Goal: Task Accomplishment & Management: Manage account settings

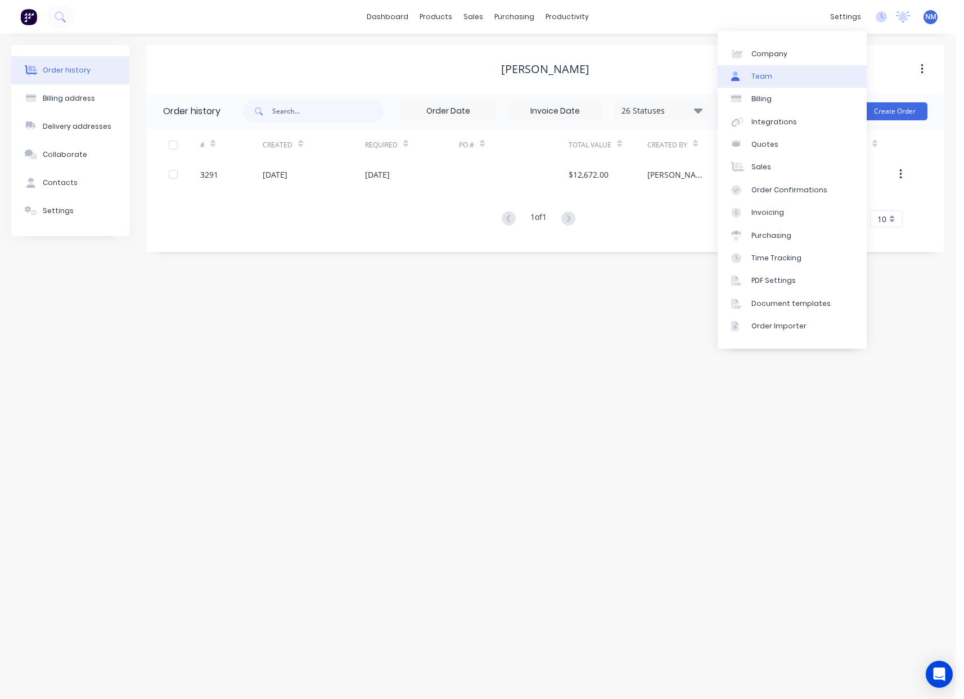
click at [784, 72] on link "Team" at bounding box center [792, 76] width 149 height 22
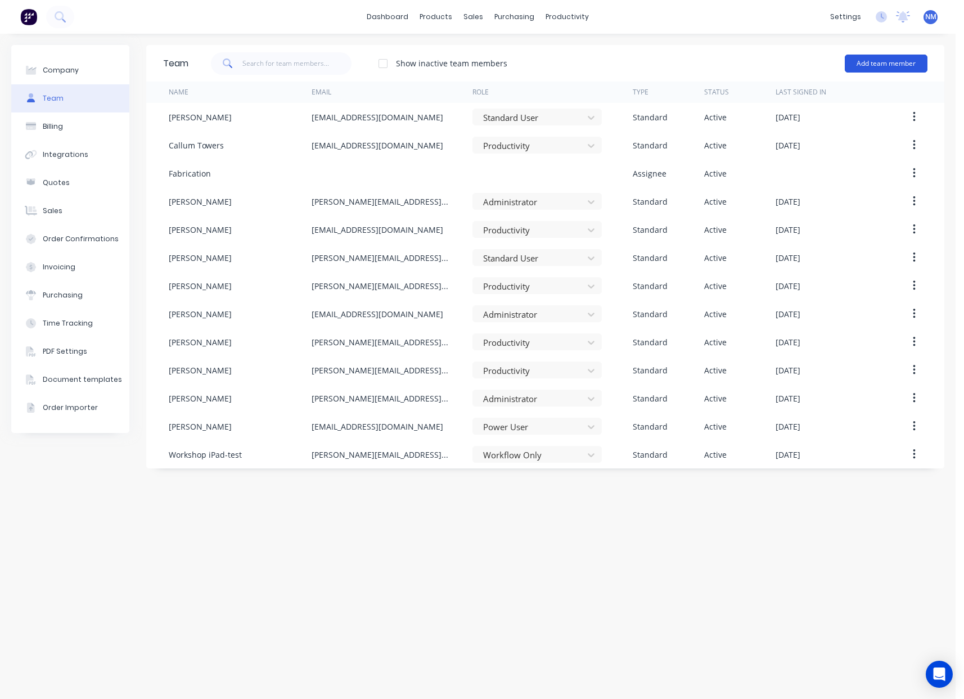
click at [871, 69] on button "Add team member" at bounding box center [886, 64] width 83 height 18
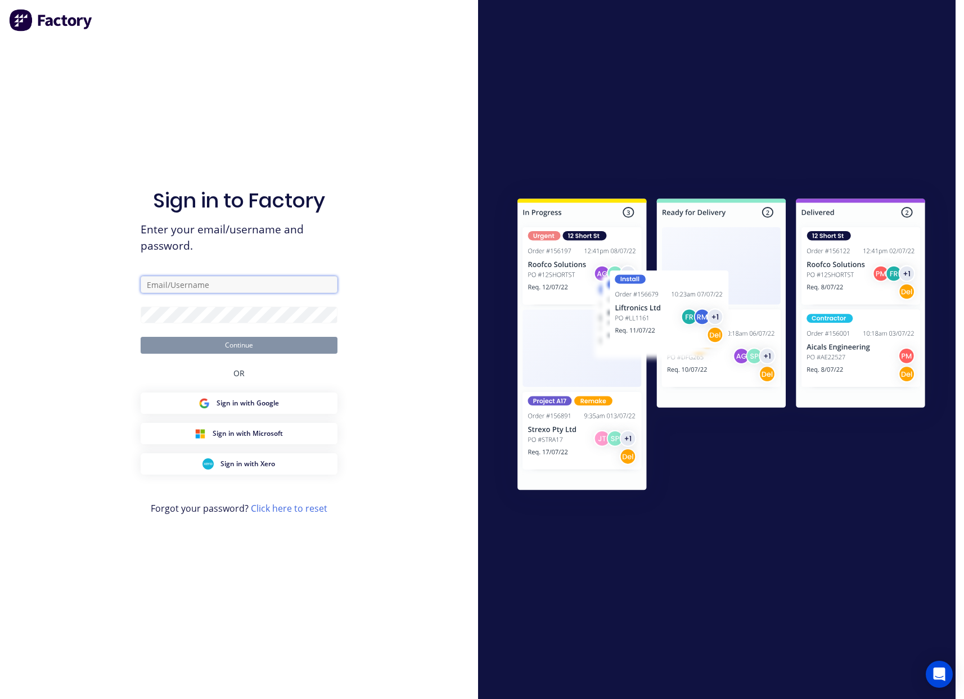
type input "[EMAIL_ADDRESS][DOMAIN_NAME]"
click at [207, 288] on input "[EMAIL_ADDRESS][DOMAIN_NAME]" at bounding box center [239, 284] width 197 height 17
click at [200, 344] on button "Continue" at bounding box center [239, 345] width 197 height 17
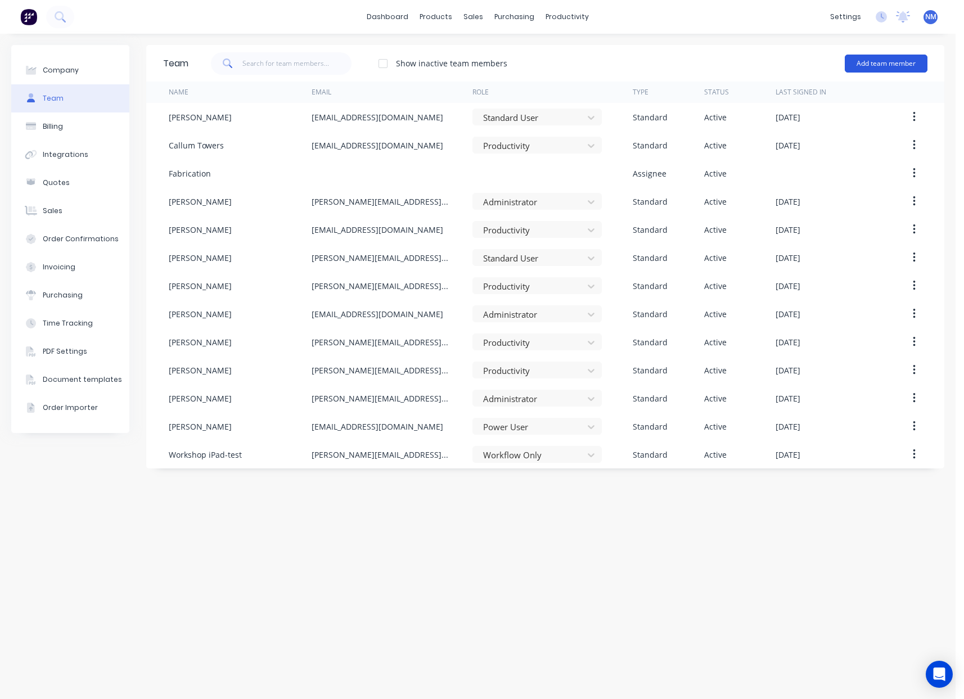
click at [888, 62] on button "Add team member" at bounding box center [886, 64] width 83 height 18
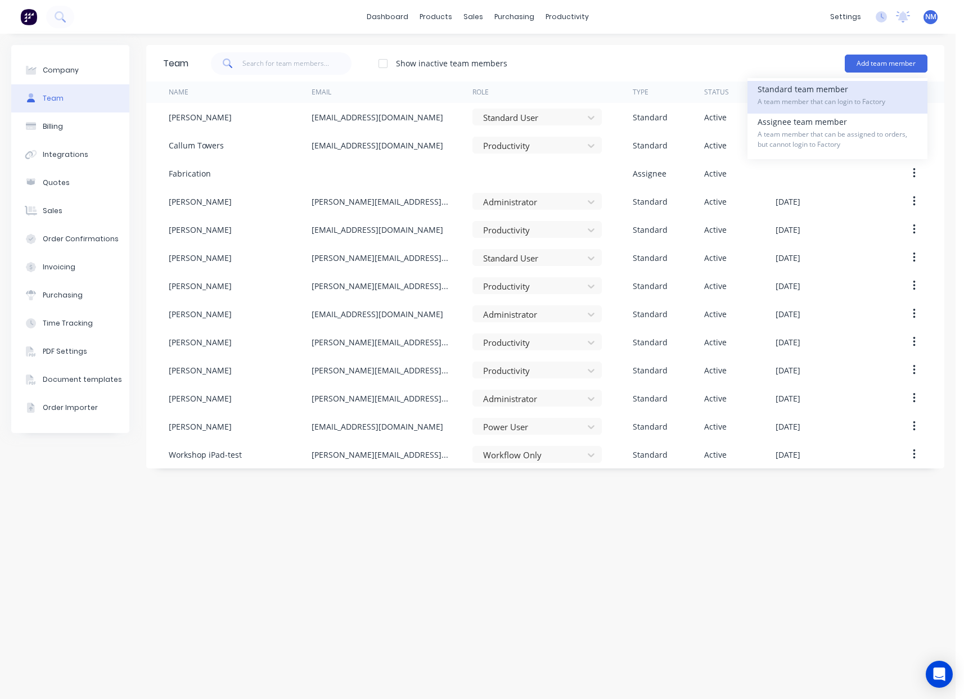
click at [829, 93] on div "Standard team member A team member that can login to Factory" at bounding box center [837, 97] width 160 height 33
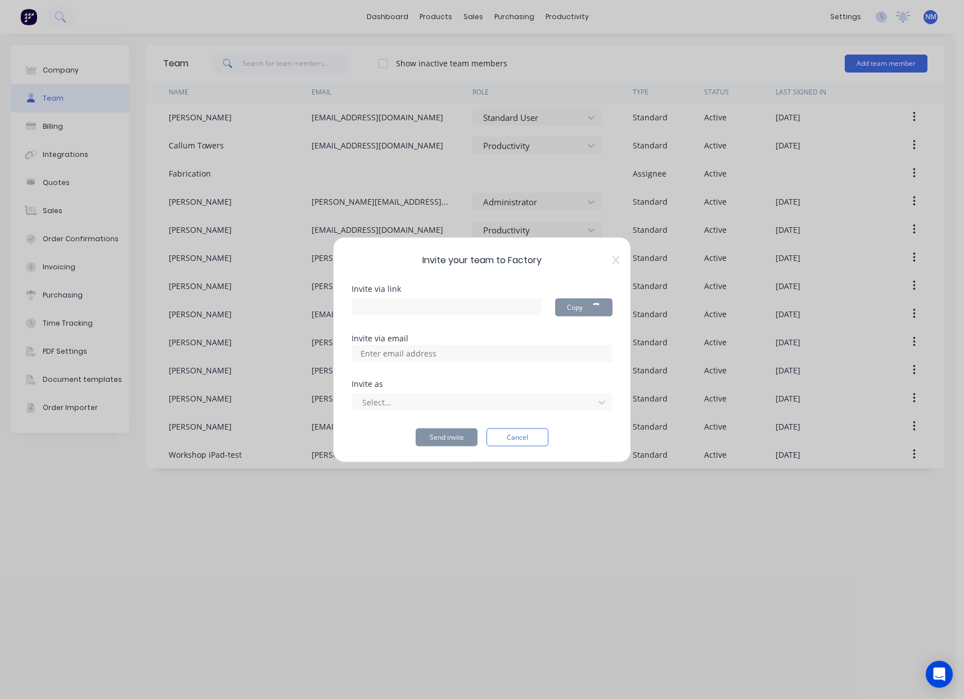
type input "[URL][DOMAIN_NAME]"
click at [431, 352] on input at bounding box center [410, 353] width 112 height 17
type input "[EMAIL_ADDRESS][DOMAIN_NAME]"
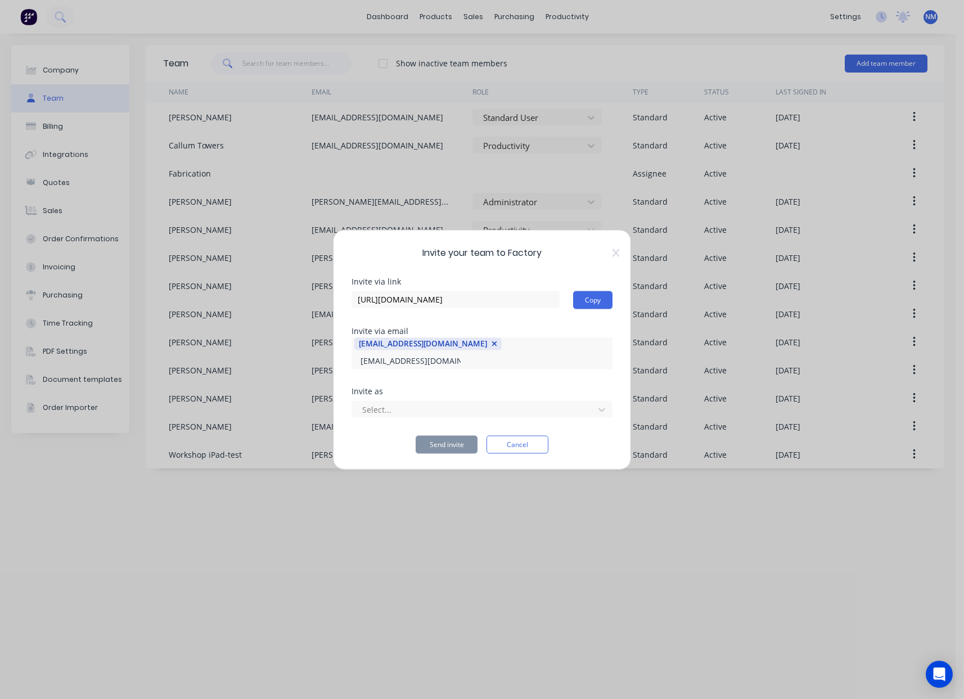
type input "[EMAIL_ADDRESS][DOMAIN_NAME]"
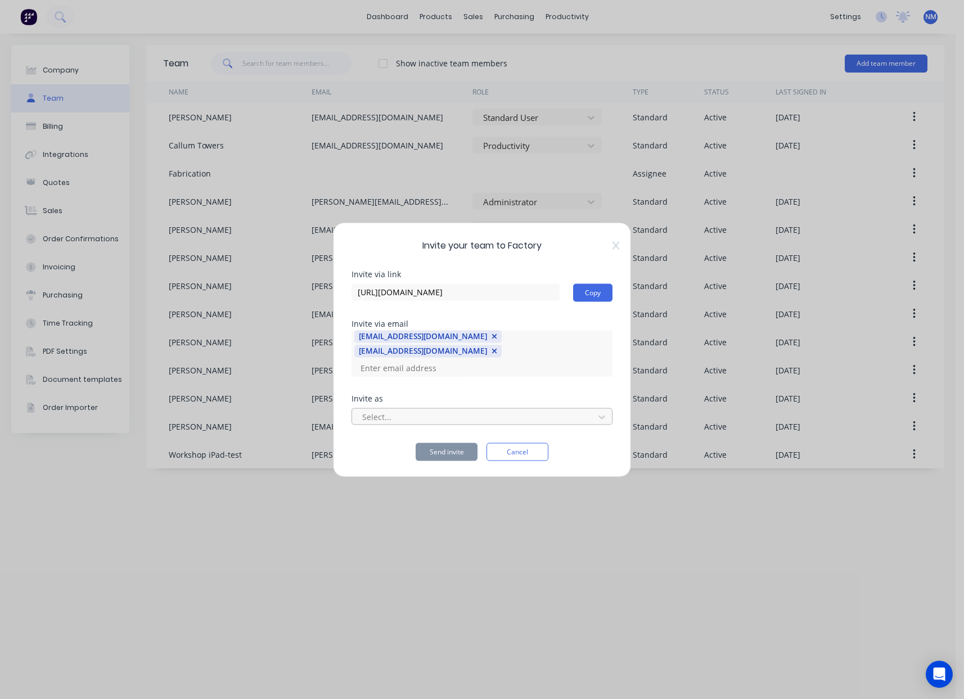
click at [495, 413] on div at bounding box center [474, 417] width 227 height 14
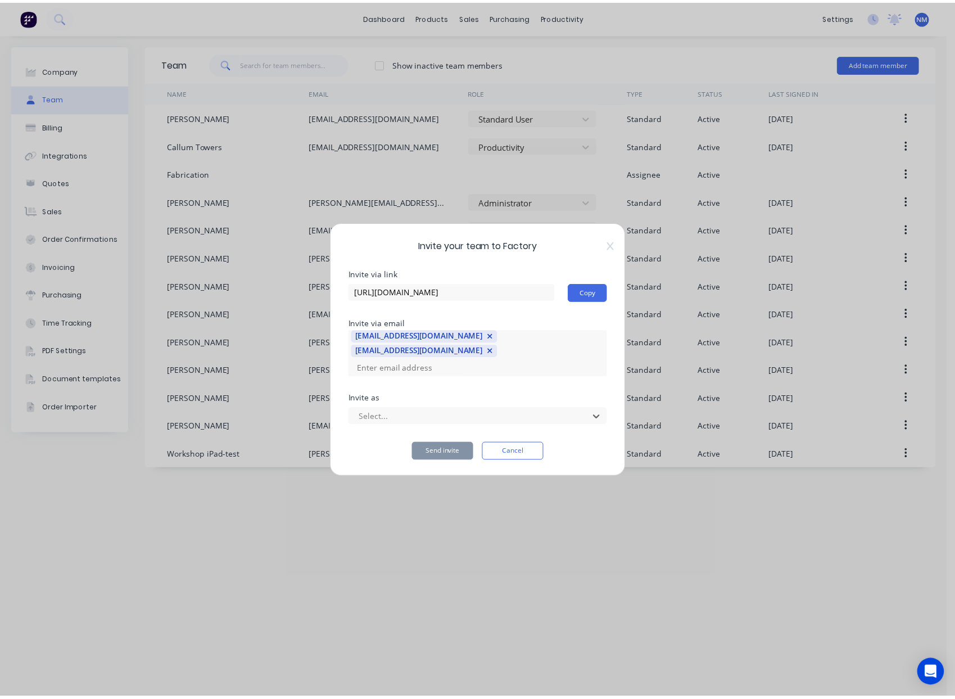
scroll to position [168, 0]
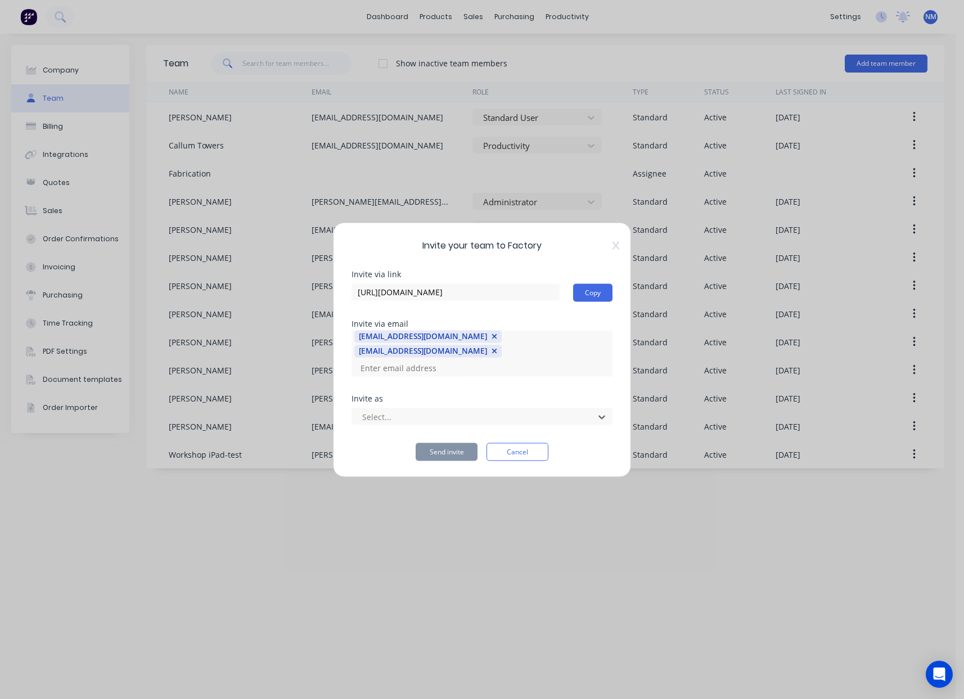
click at [443, 443] on button "Send invite" at bounding box center [447, 452] width 62 height 18
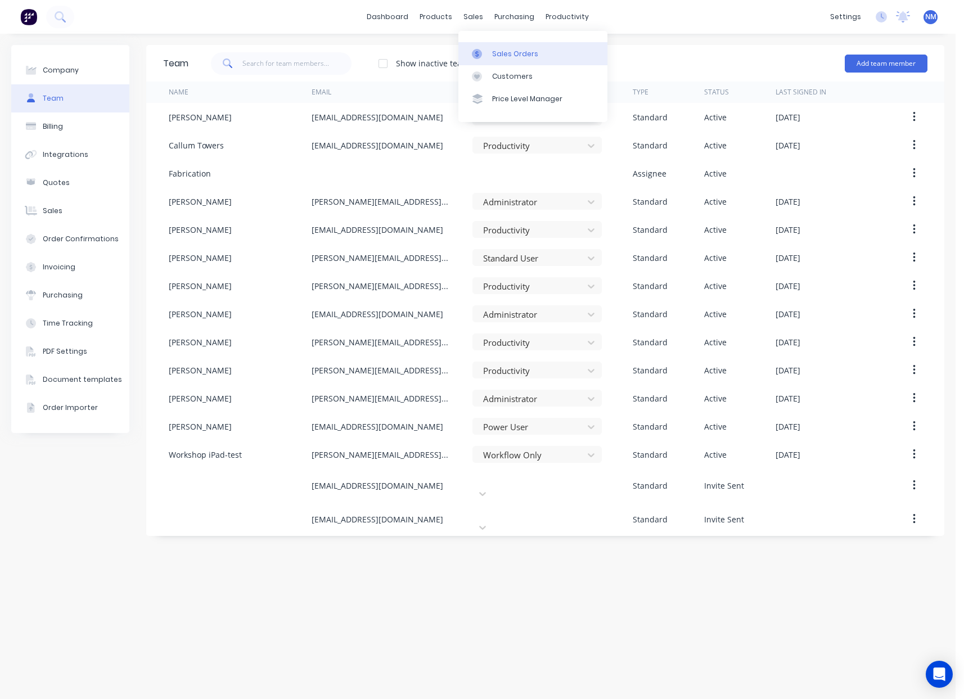
click at [493, 47] on link "Sales Orders" at bounding box center [532, 53] width 149 height 22
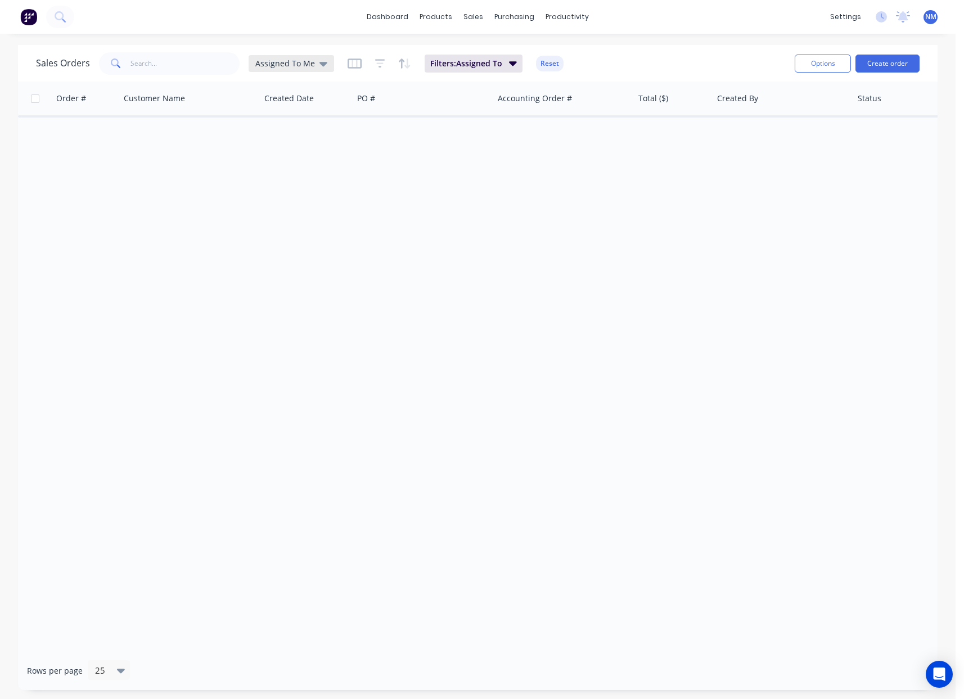
click at [312, 69] on div "Assigned To Me" at bounding box center [291, 63] width 85 height 17
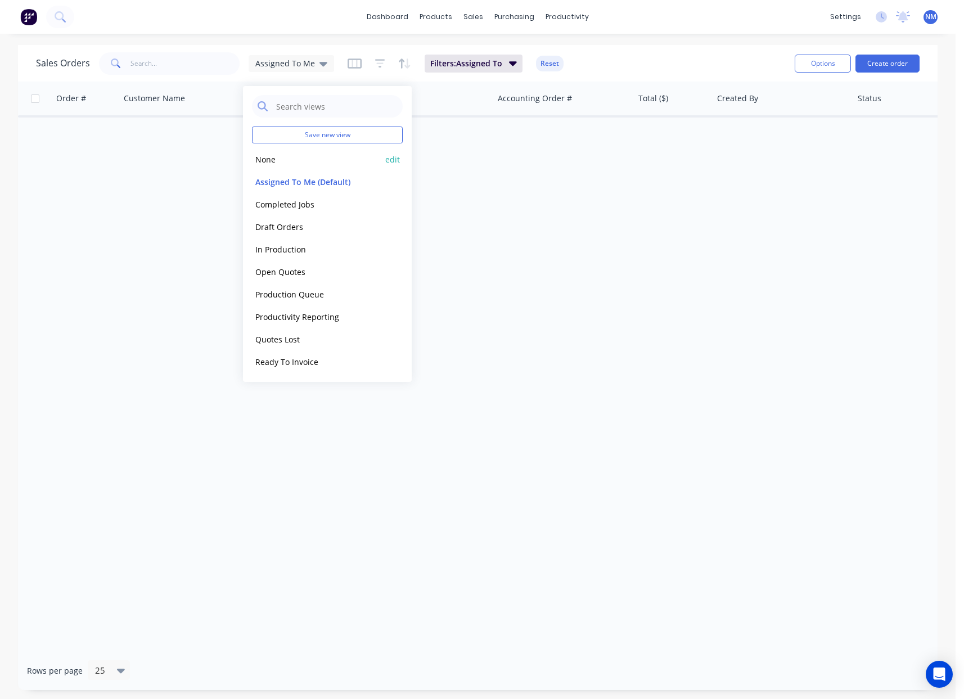
click at [287, 155] on button "None" at bounding box center [316, 159] width 128 height 13
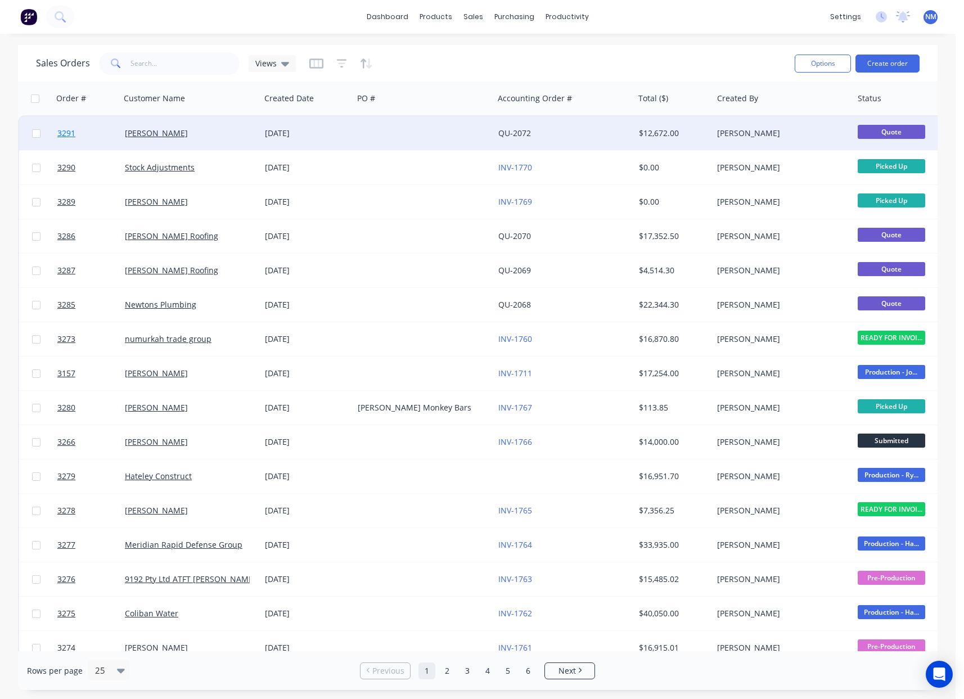
click at [66, 136] on span "3291" at bounding box center [66, 133] width 18 height 11
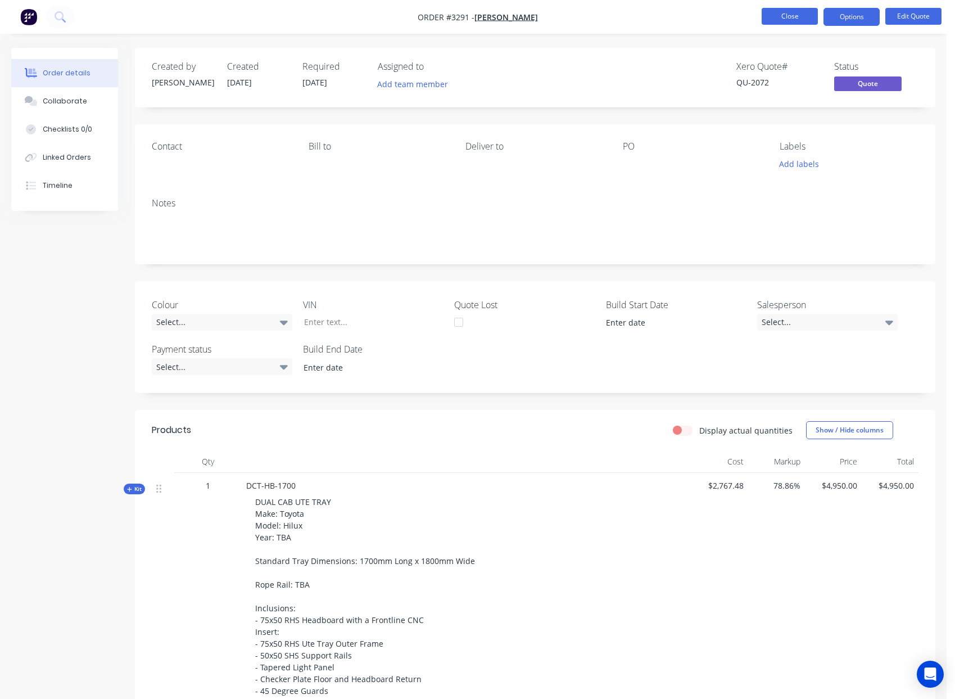
click at [781, 17] on button "Close" at bounding box center [790, 16] width 56 height 17
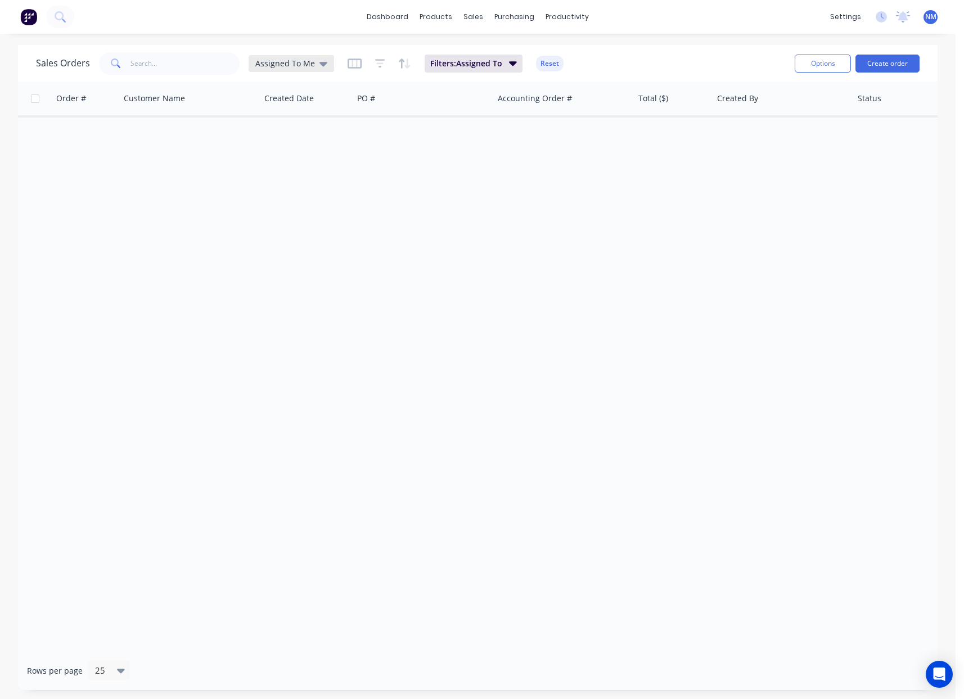
click at [319, 67] on icon at bounding box center [323, 63] width 8 height 12
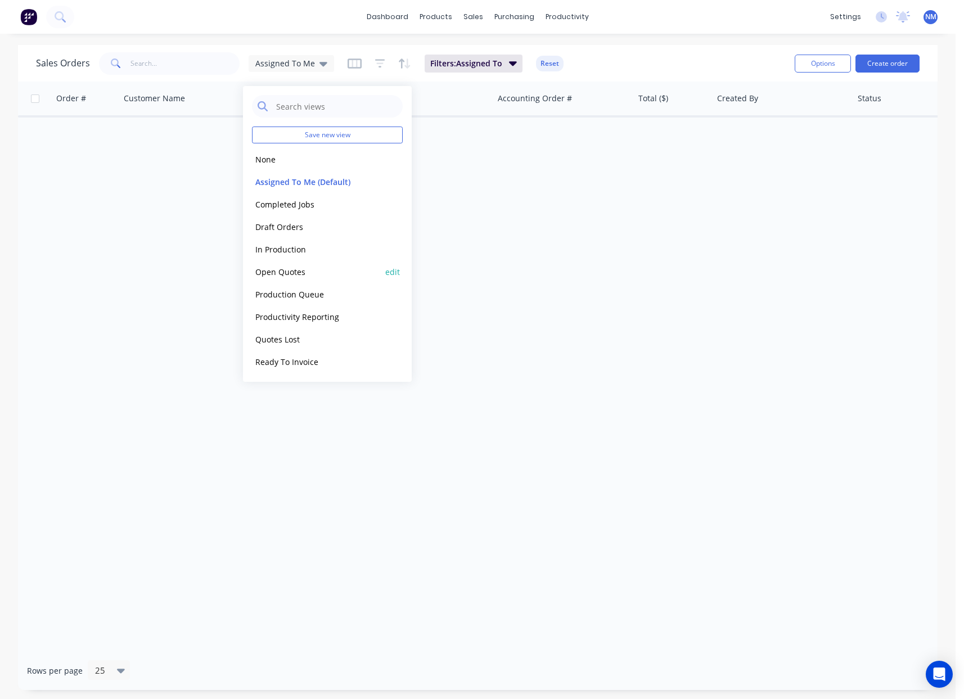
click at [297, 276] on button "Open Quotes" at bounding box center [316, 271] width 128 height 13
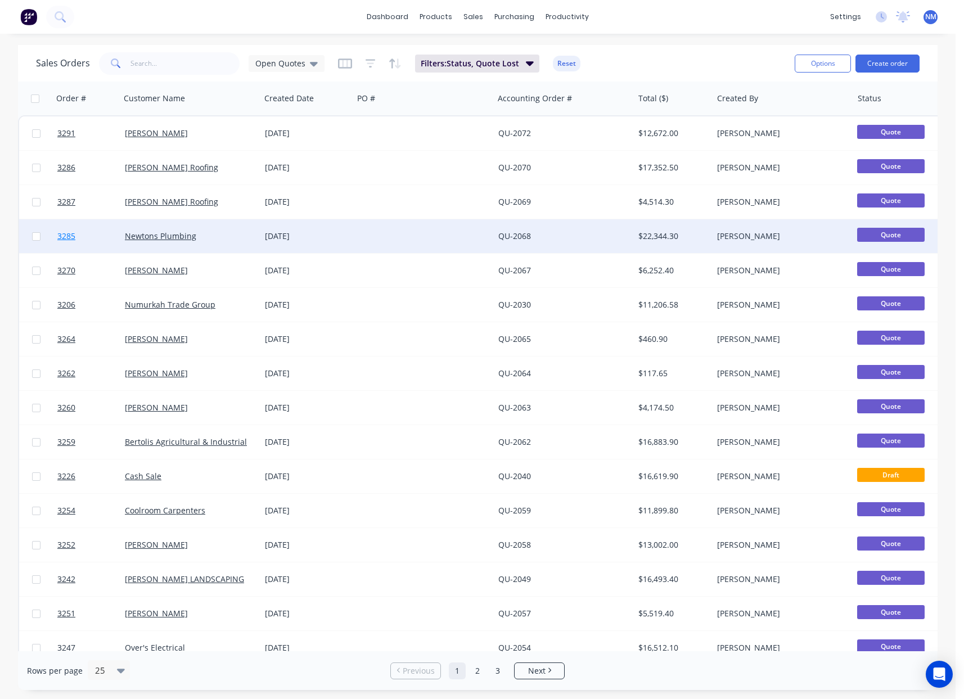
click at [66, 240] on span "3285" at bounding box center [66, 236] width 18 height 11
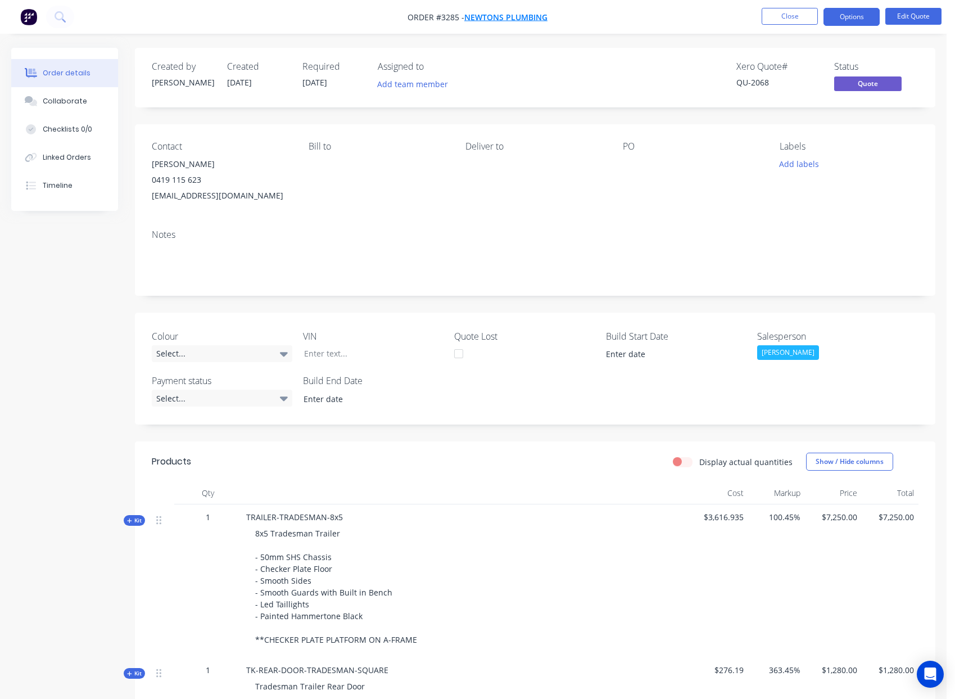
click at [506, 17] on span "Newtons Plumbing" at bounding box center [505, 17] width 83 height 11
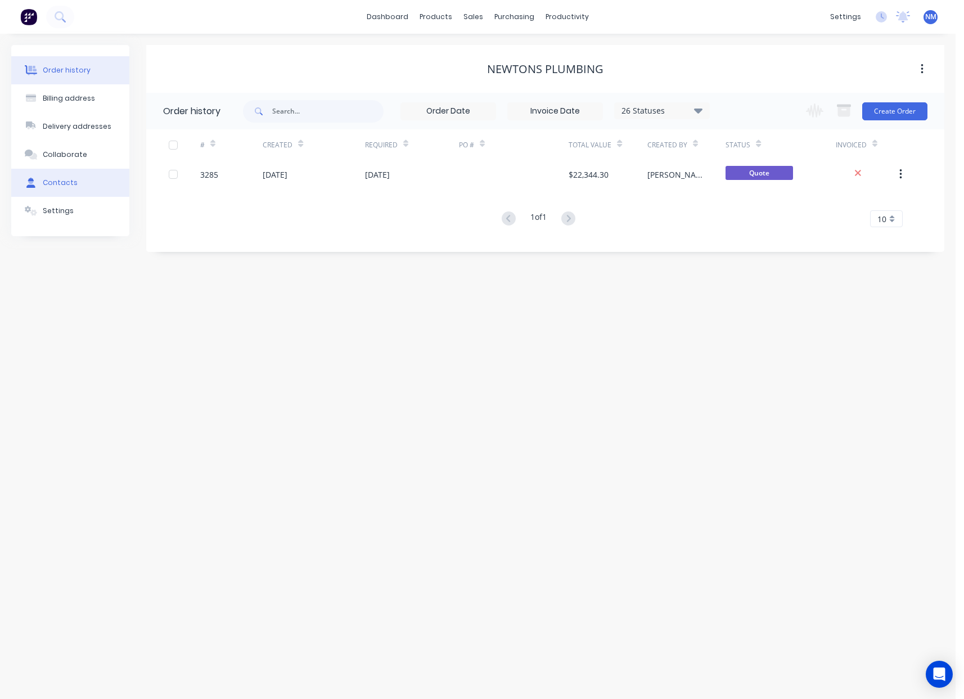
click at [67, 182] on div "Contacts" at bounding box center [60, 183] width 35 height 10
select select "AU"
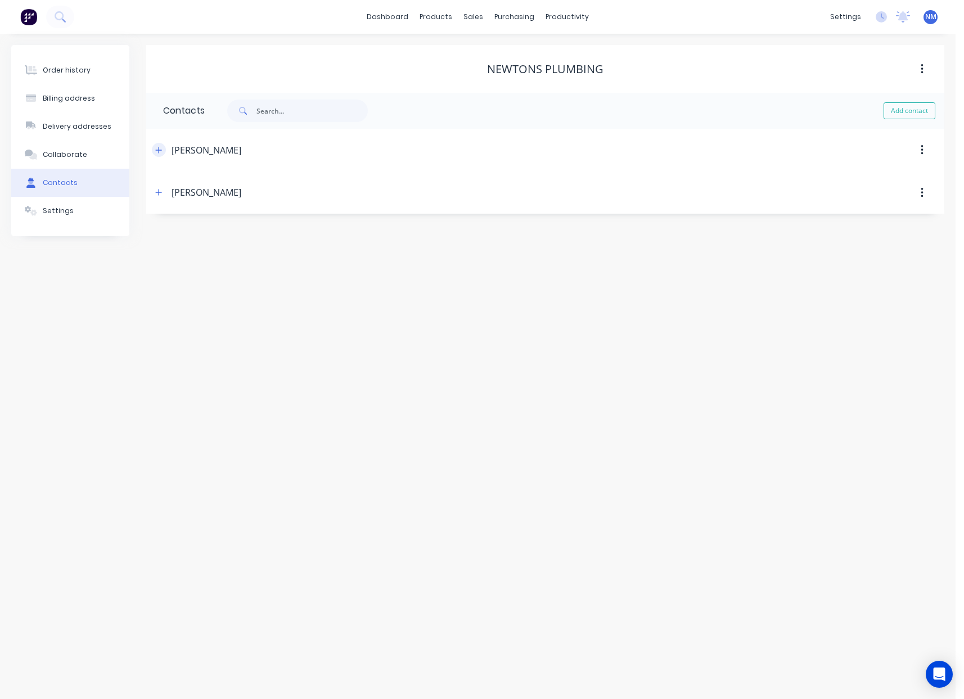
click at [155, 151] on icon "button" at bounding box center [158, 150] width 7 height 8
click at [155, 190] on icon "button" at bounding box center [158, 192] width 7 height 8
click at [500, 50] on div "Sales Orders" at bounding box center [515, 54] width 46 height 10
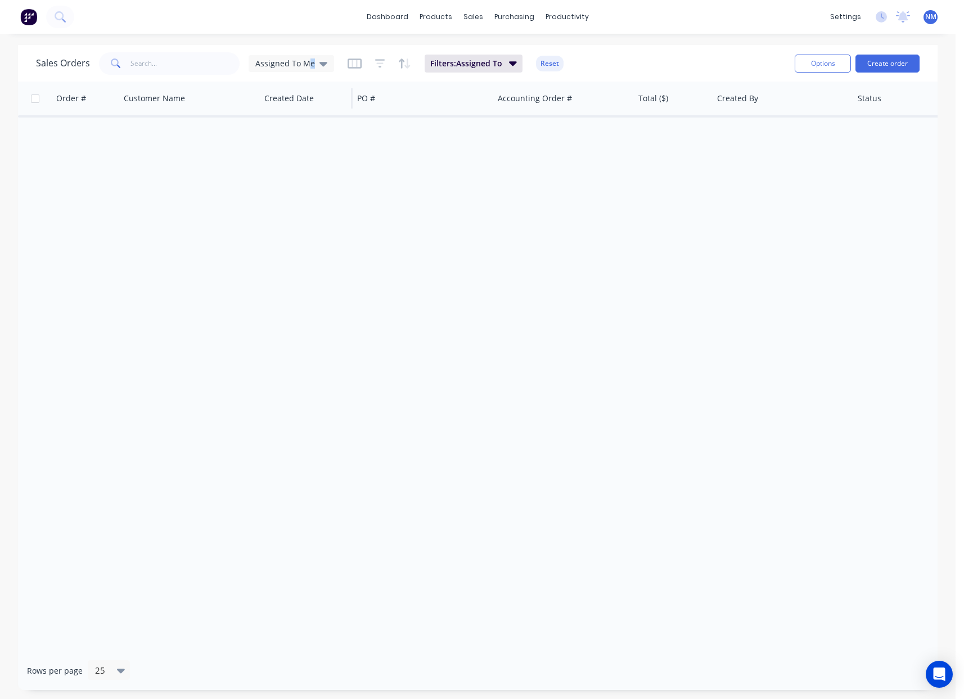
drag, startPoint x: 309, startPoint y: 64, endPoint x: 277, endPoint y: 84, distance: 37.1
click at [307, 64] on span "Assigned To Me" at bounding box center [285, 63] width 60 height 12
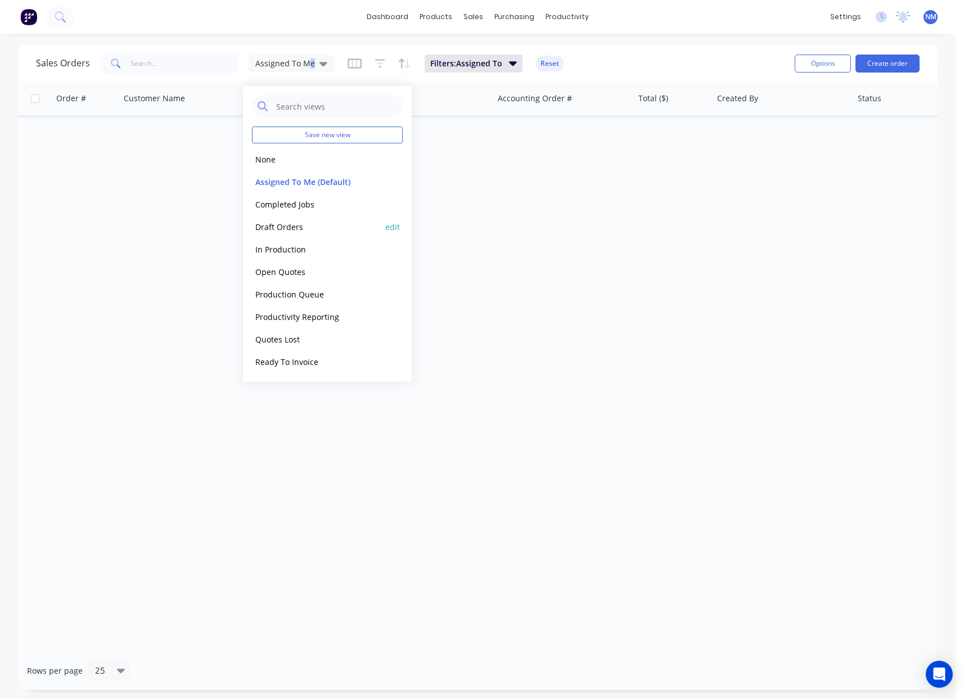
click at [290, 228] on button "Draft Orders" at bounding box center [316, 226] width 128 height 13
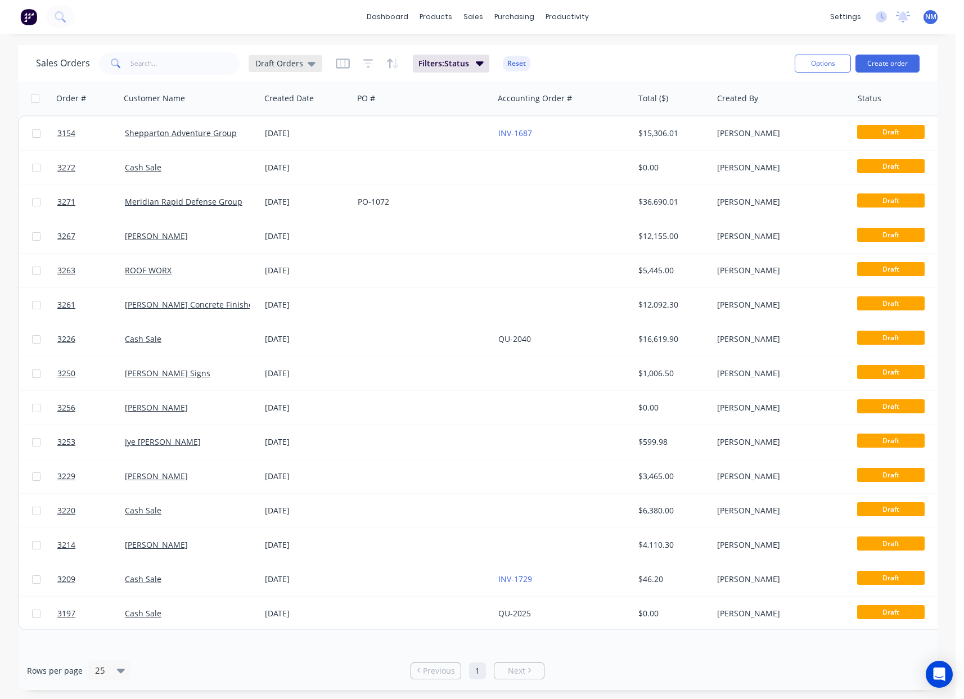
click at [302, 65] on div "Draft Orders" at bounding box center [285, 63] width 60 height 10
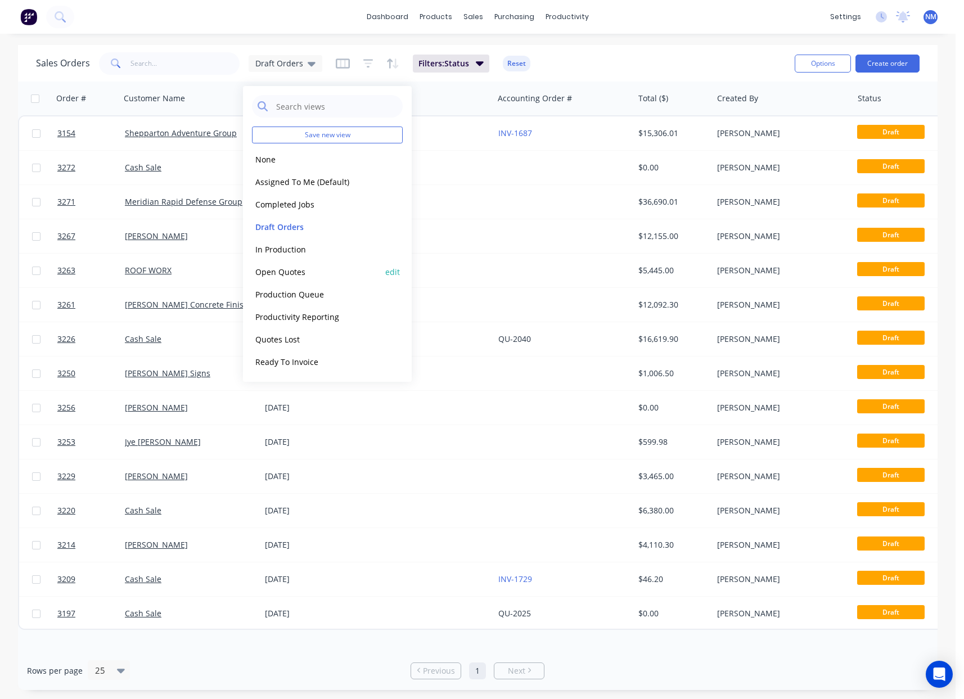
click at [301, 272] on button "Open Quotes" at bounding box center [316, 271] width 128 height 13
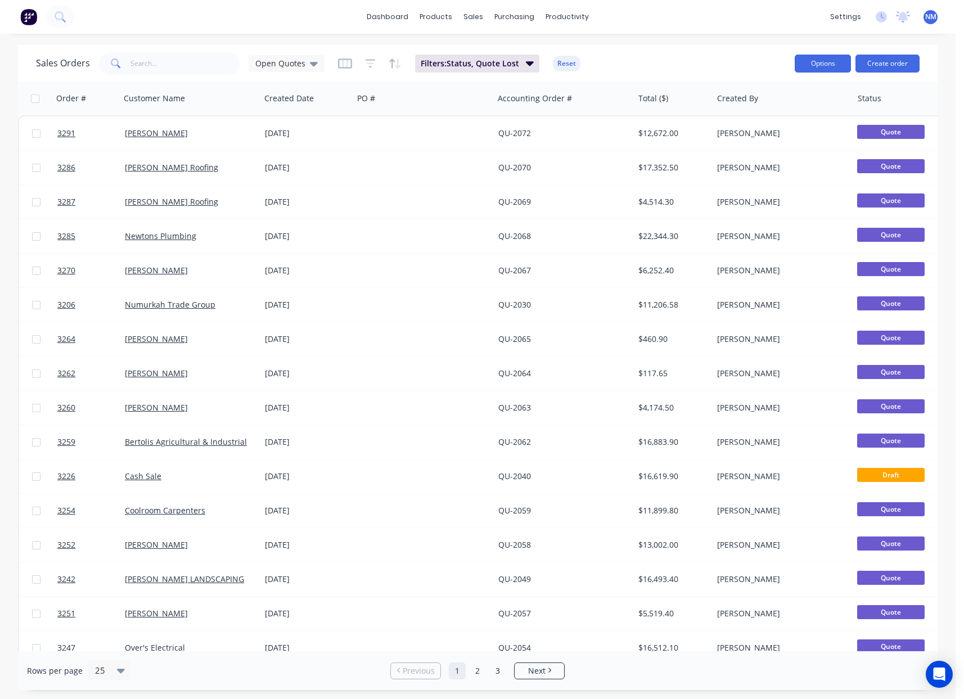
click at [833, 64] on button "Options" at bounding box center [823, 64] width 56 height 18
click at [765, 130] on div "Export" at bounding box center [788, 137] width 103 height 16
click at [497, 49] on div "Sales Orders" at bounding box center [515, 54] width 46 height 10
click at [520, 55] on div "Sales Orders" at bounding box center [515, 54] width 46 height 10
click at [515, 78] on div "Customers" at bounding box center [512, 76] width 40 height 10
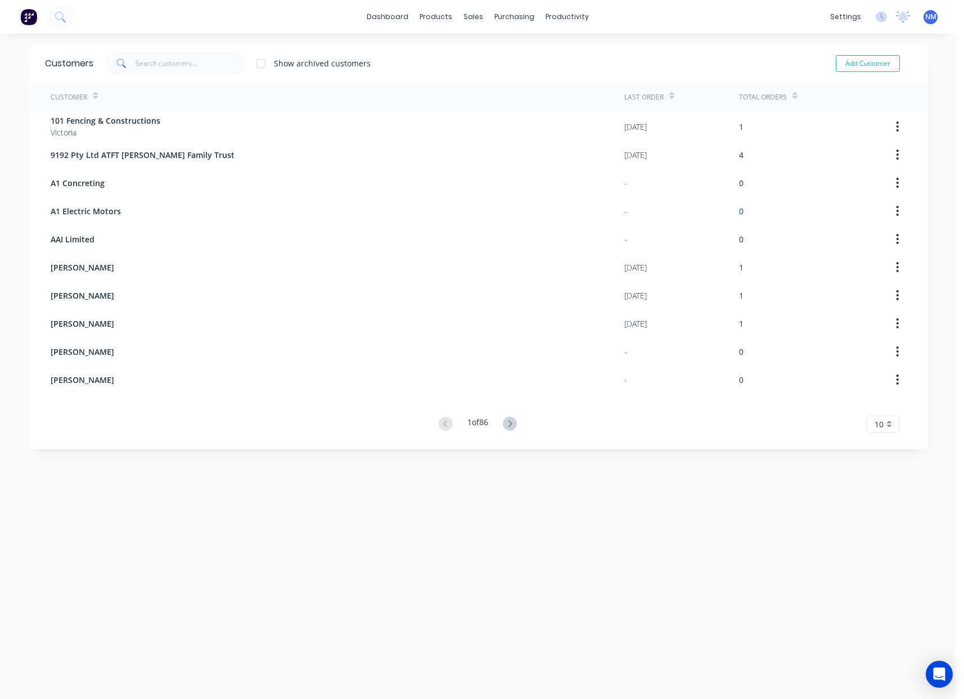
click at [792, 93] on icon at bounding box center [794, 96] width 5 height 8
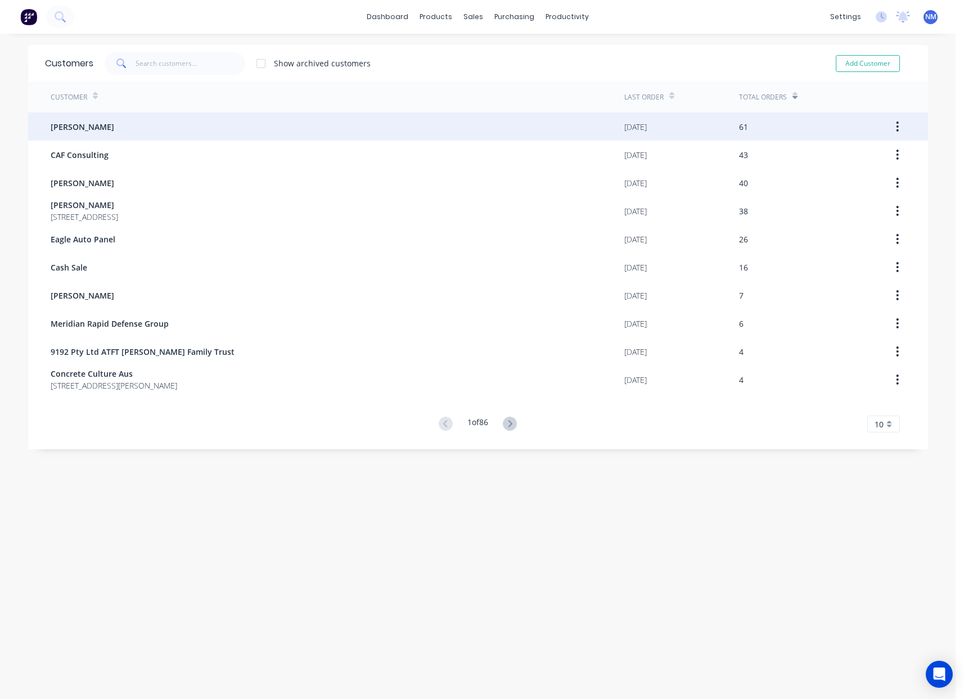
click at [94, 132] on div "[PERSON_NAME]" at bounding box center [338, 126] width 574 height 28
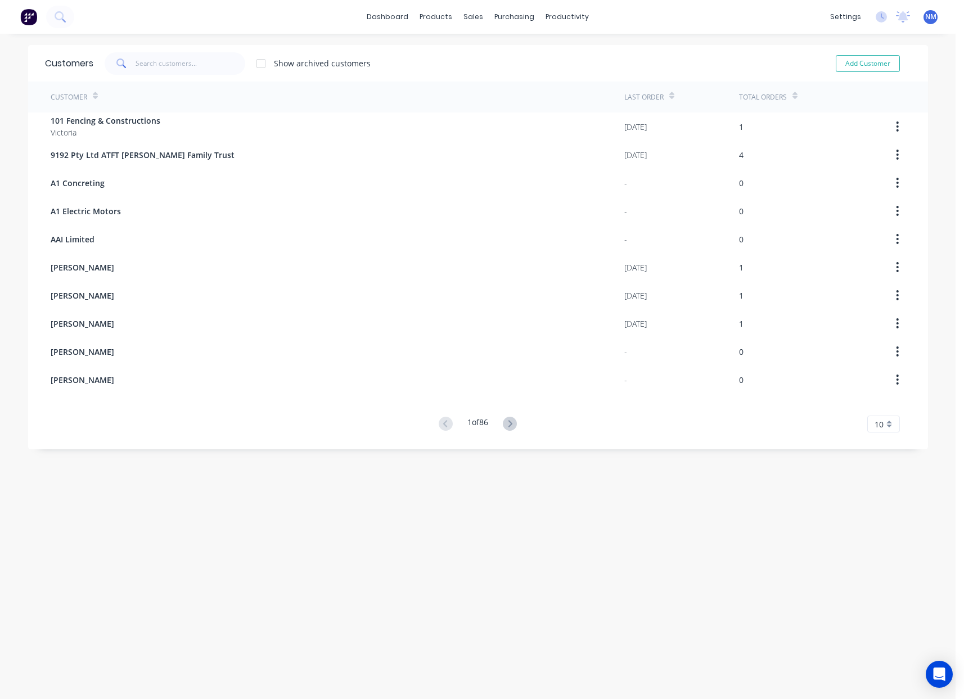
click at [792, 92] on icon at bounding box center [794, 96] width 5 height 8
click at [792, 93] on icon at bounding box center [794, 96] width 5 height 8
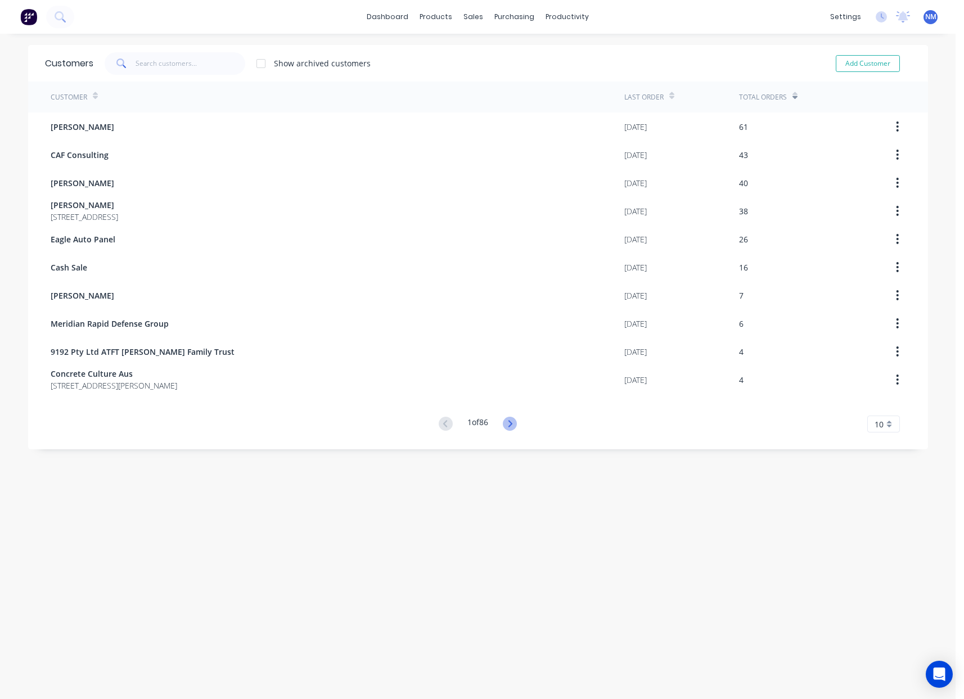
click at [504, 425] on icon at bounding box center [510, 424] width 14 height 14
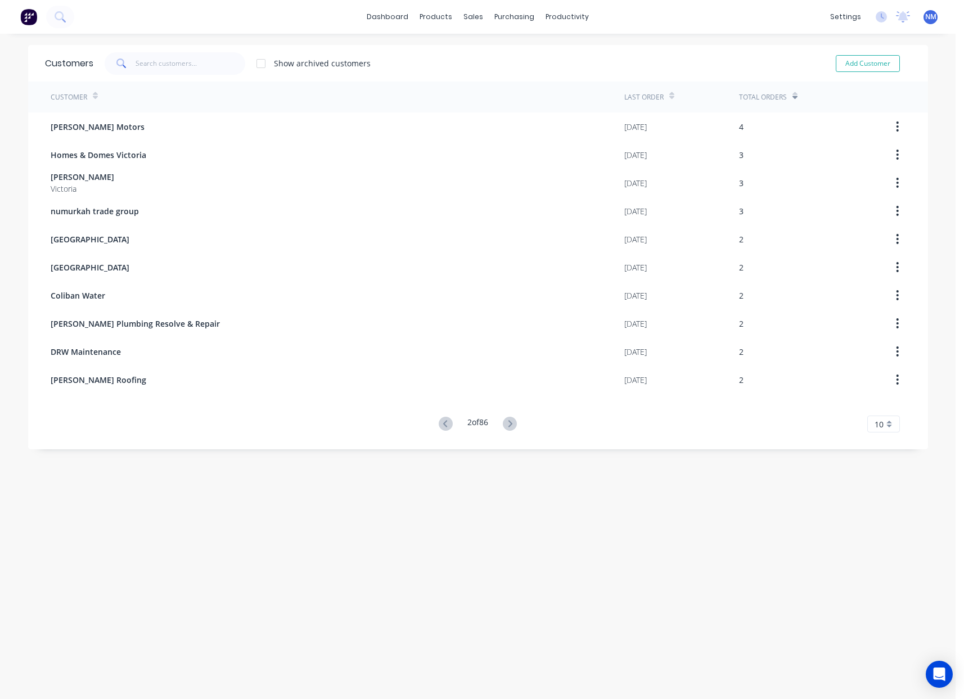
click at [504, 425] on icon at bounding box center [510, 424] width 14 height 14
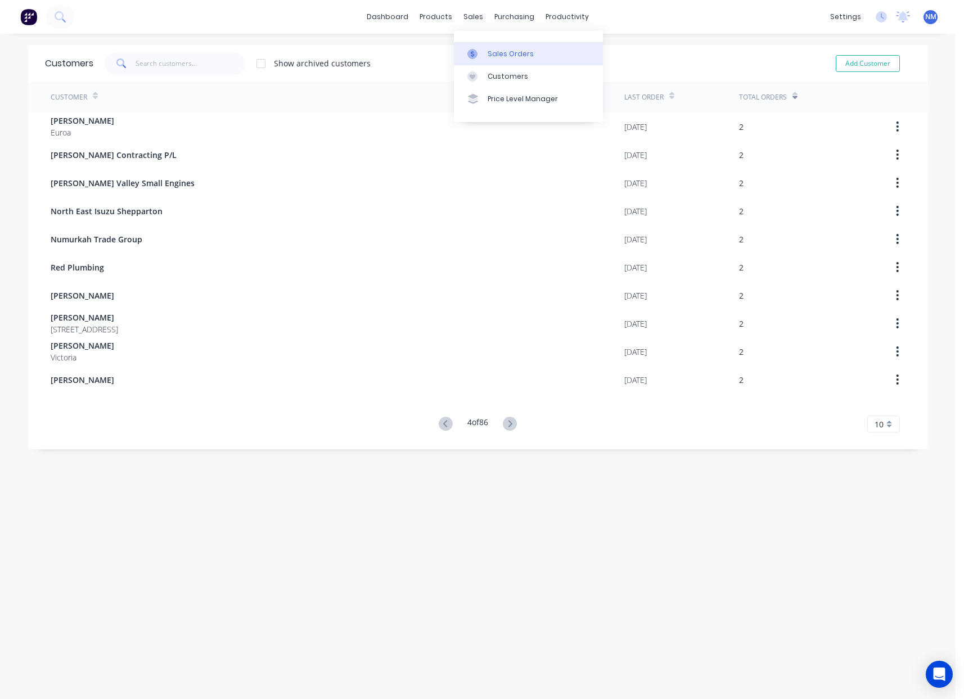
click at [482, 50] on div at bounding box center [475, 54] width 17 height 10
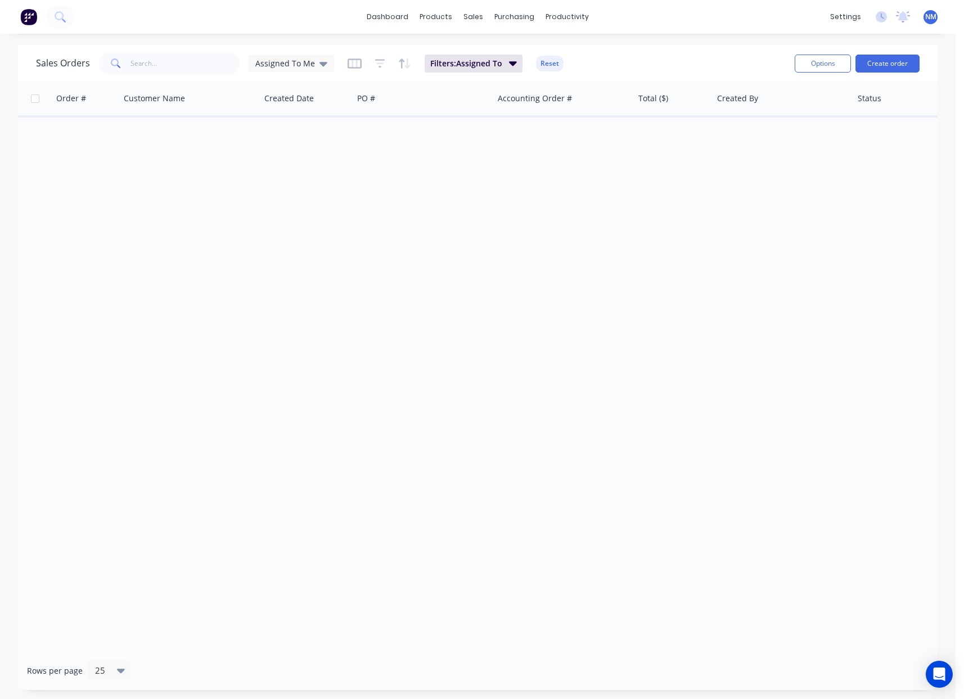
drag, startPoint x: 300, startPoint y: 60, endPoint x: 300, endPoint y: 75, distance: 15.2
click at [300, 60] on span "Assigned To Me" at bounding box center [285, 63] width 60 height 12
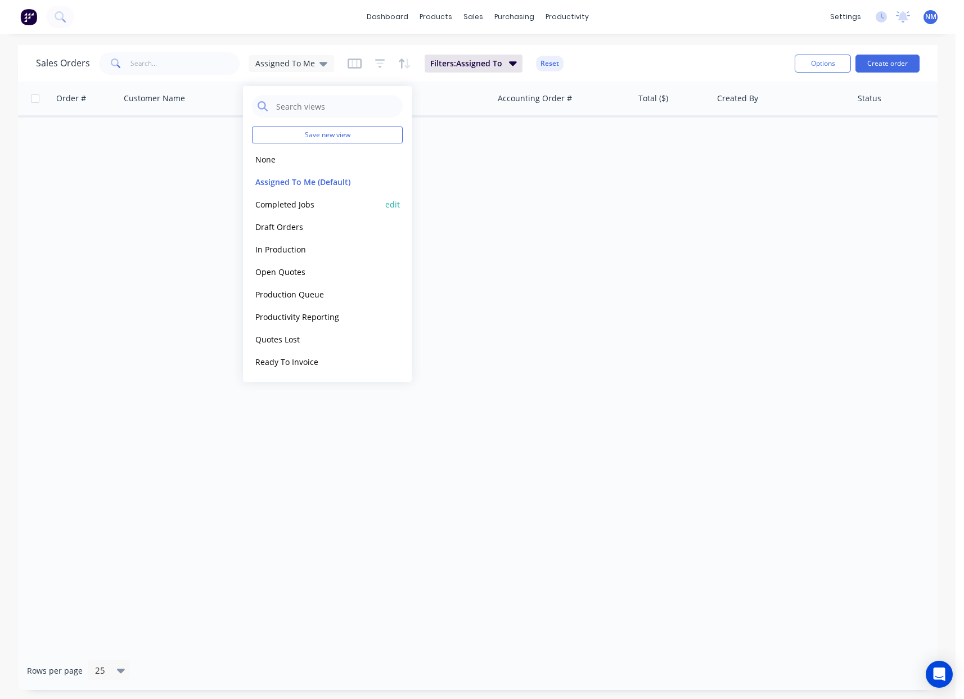
click at [321, 204] on button "Completed Jobs" at bounding box center [316, 204] width 128 height 13
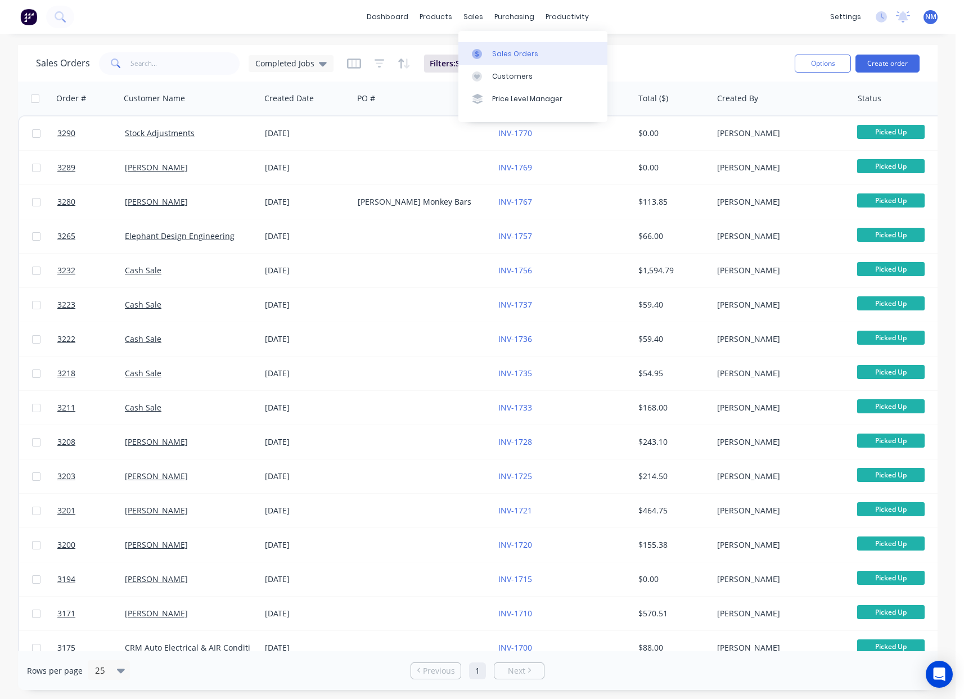
click at [526, 59] on link "Sales Orders" at bounding box center [532, 53] width 149 height 22
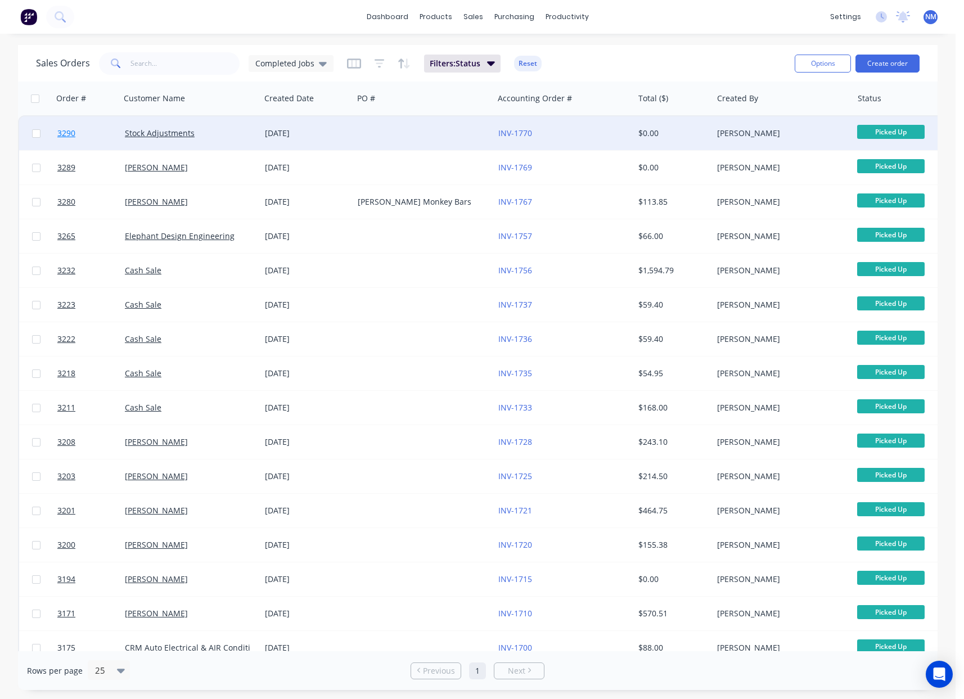
click at [69, 134] on span "3290" at bounding box center [66, 133] width 18 height 11
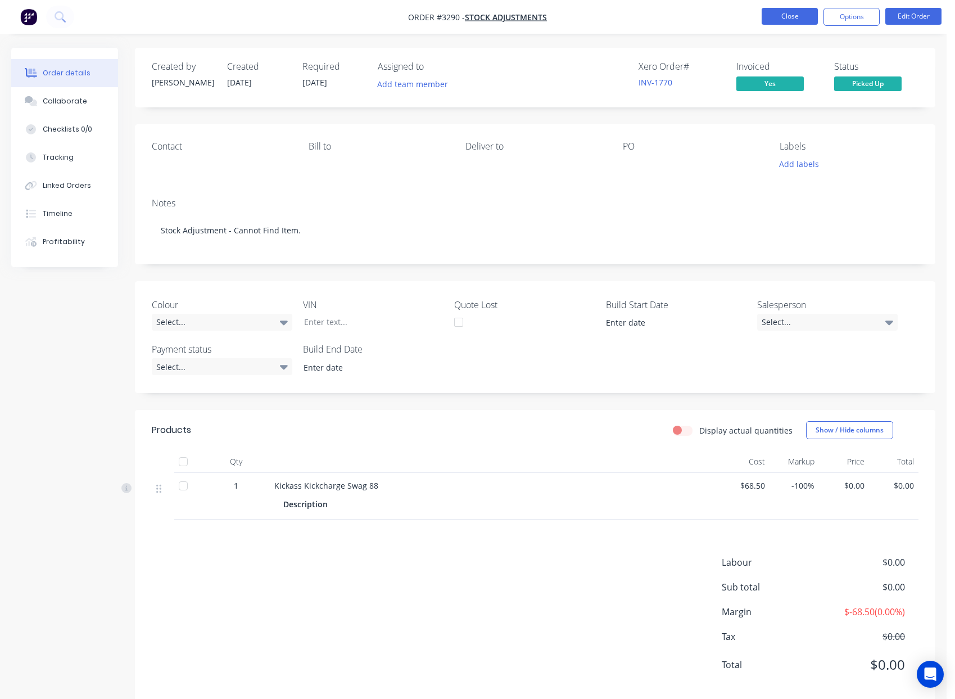
click at [802, 20] on button "Close" at bounding box center [790, 16] width 56 height 17
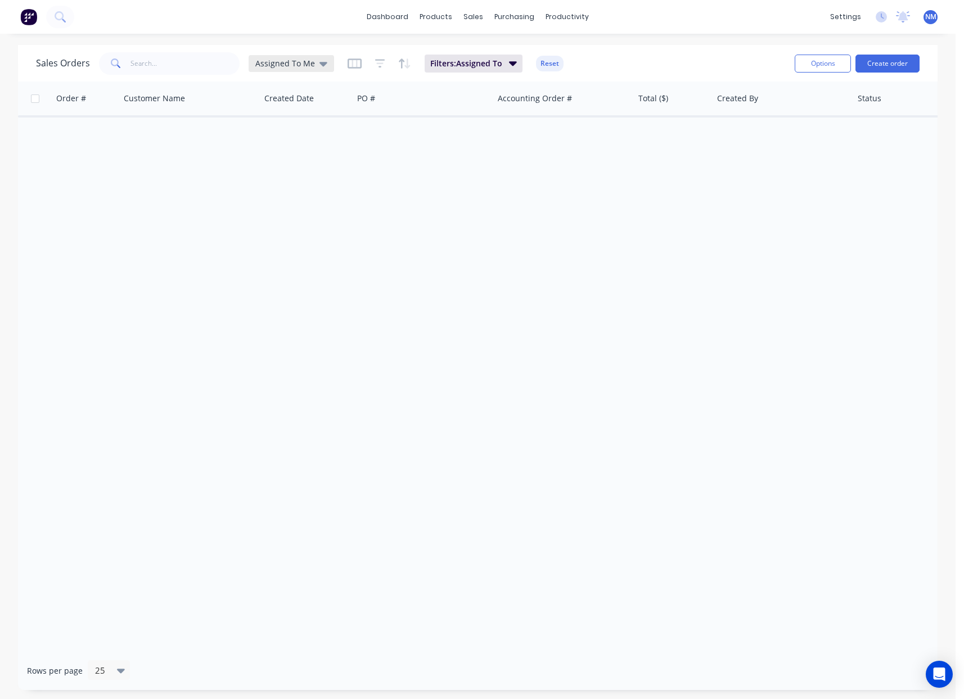
click at [305, 67] on span "Assigned To Me" at bounding box center [285, 63] width 60 height 12
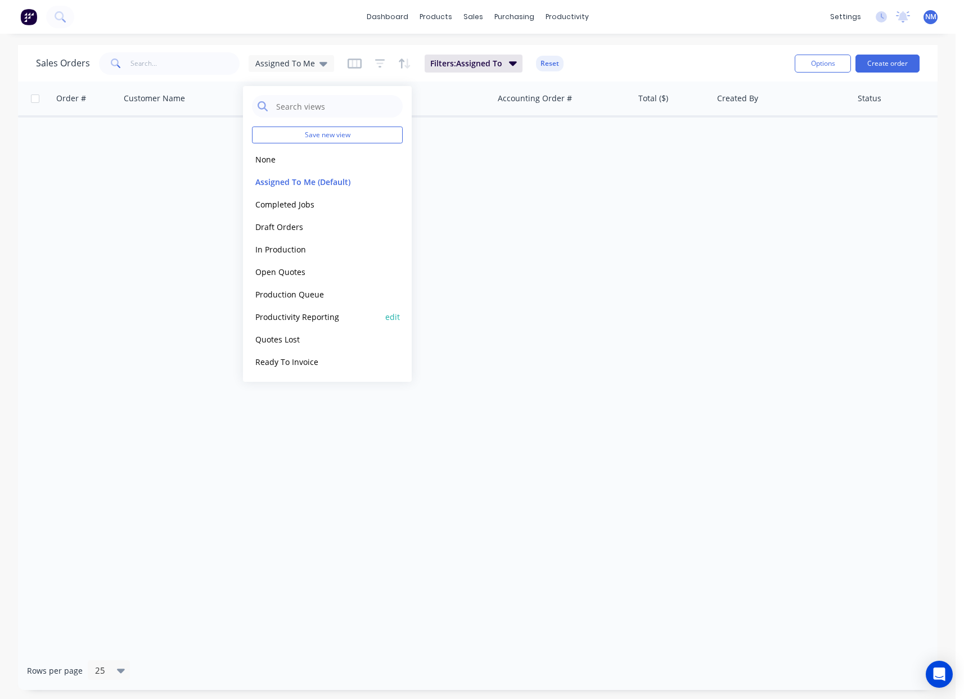
click at [313, 319] on button "Productivity Reporting" at bounding box center [316, 316] width 128 height 13
